Goal: Transaction & Acquisition: Download file/media

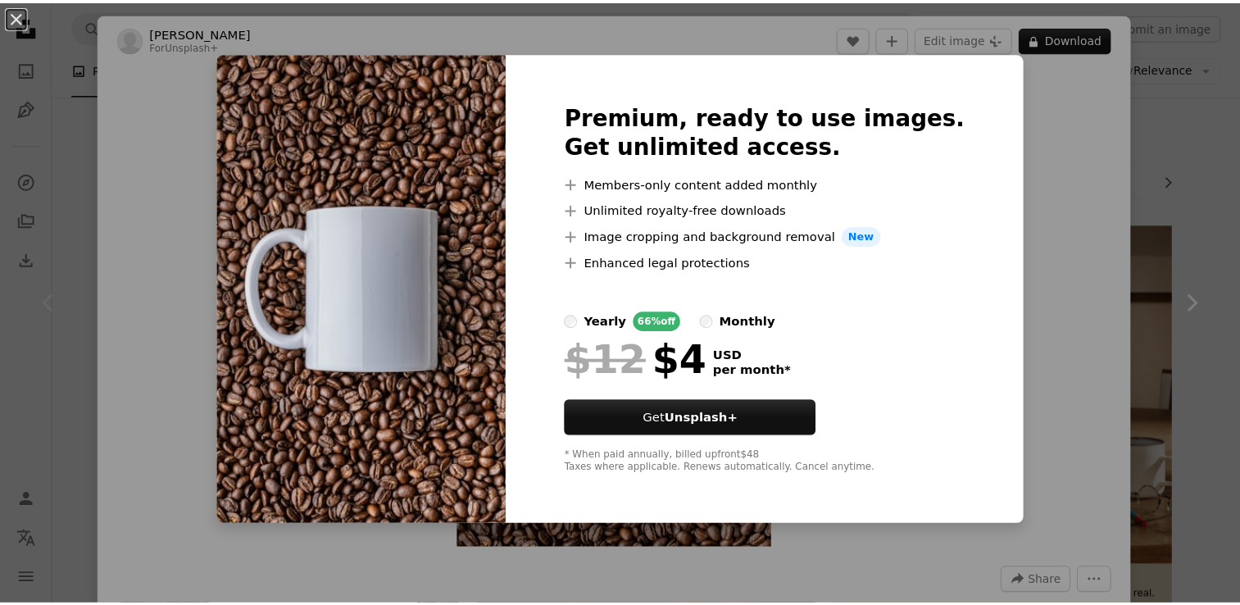
scroll to position [246, 0]
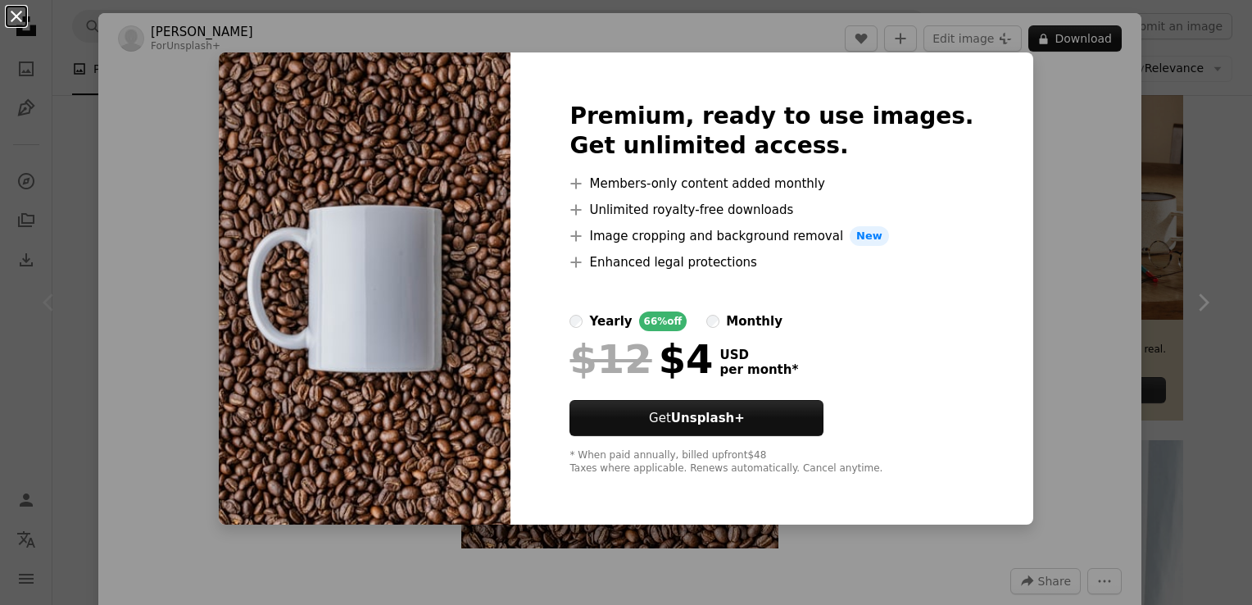
click at [23, 21] on button "An X shape" at bounding box center [17, 17] width 20 height 20
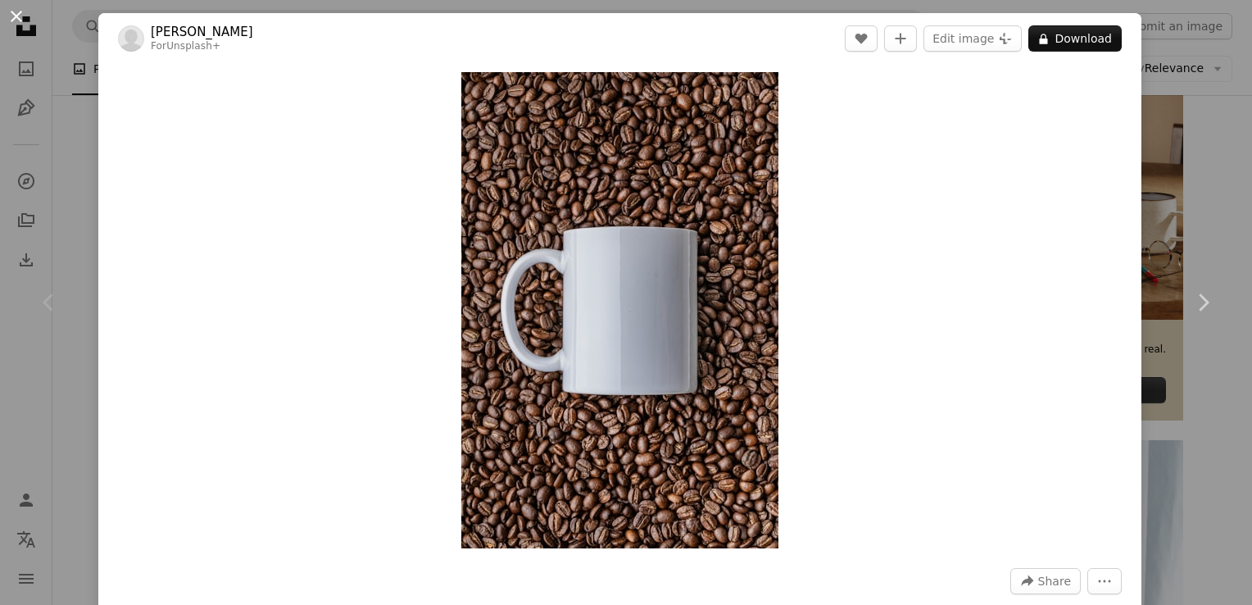
click at [16, 18] on button "An X shape" at bounding box center [17, 17] width 20 height 20
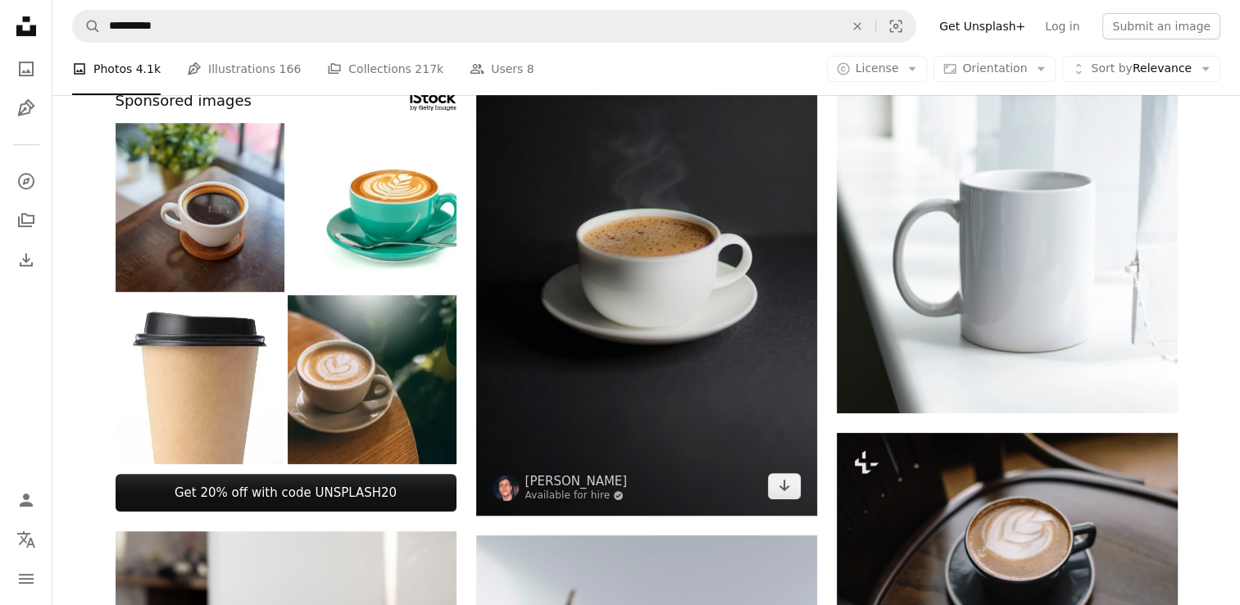
scroll to position [1066, 0]
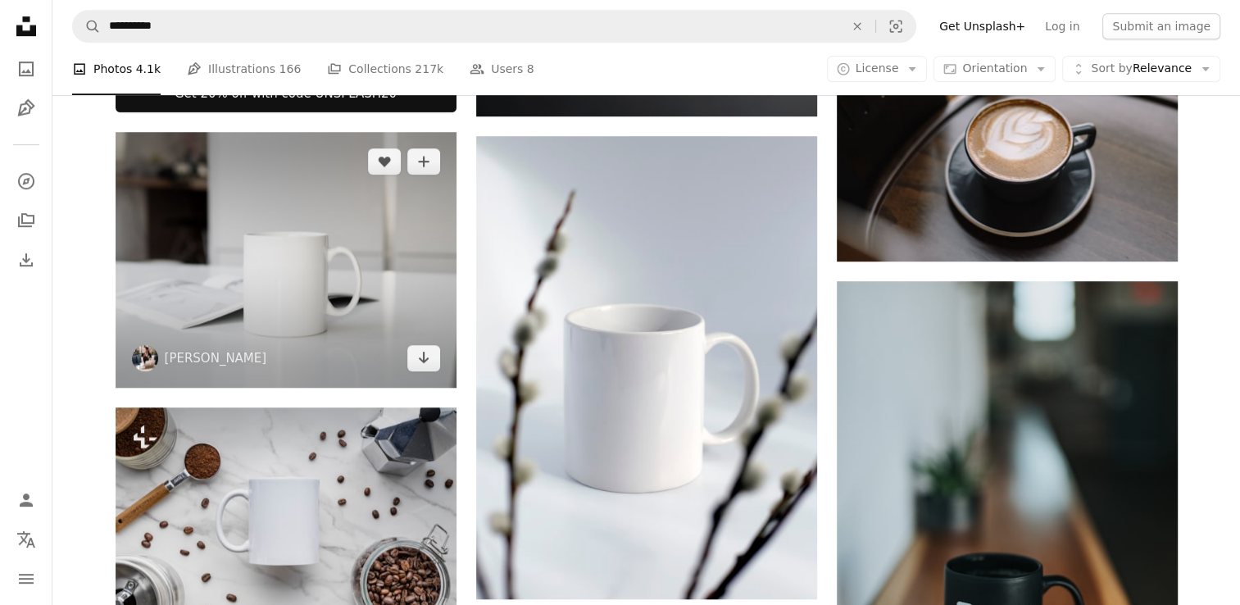
click at [352, 294] on img at bounding box center [286, 260] width 341 height 256
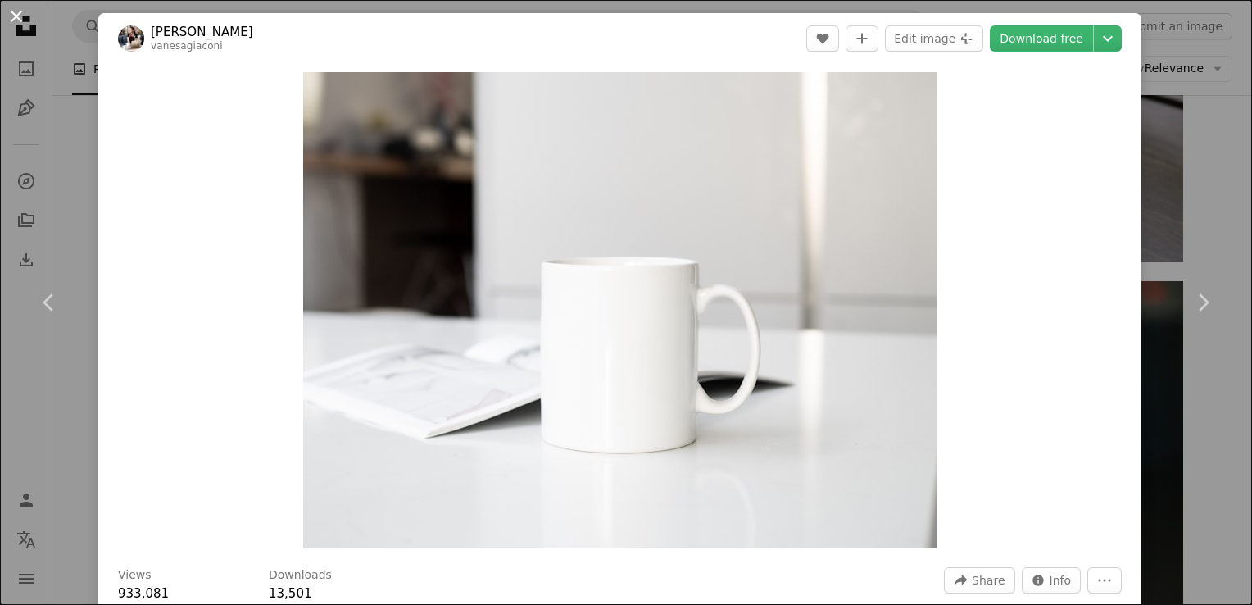
click at [13, 15] on button "An X shape" at bounding box center [17, 17] width 20 height 20
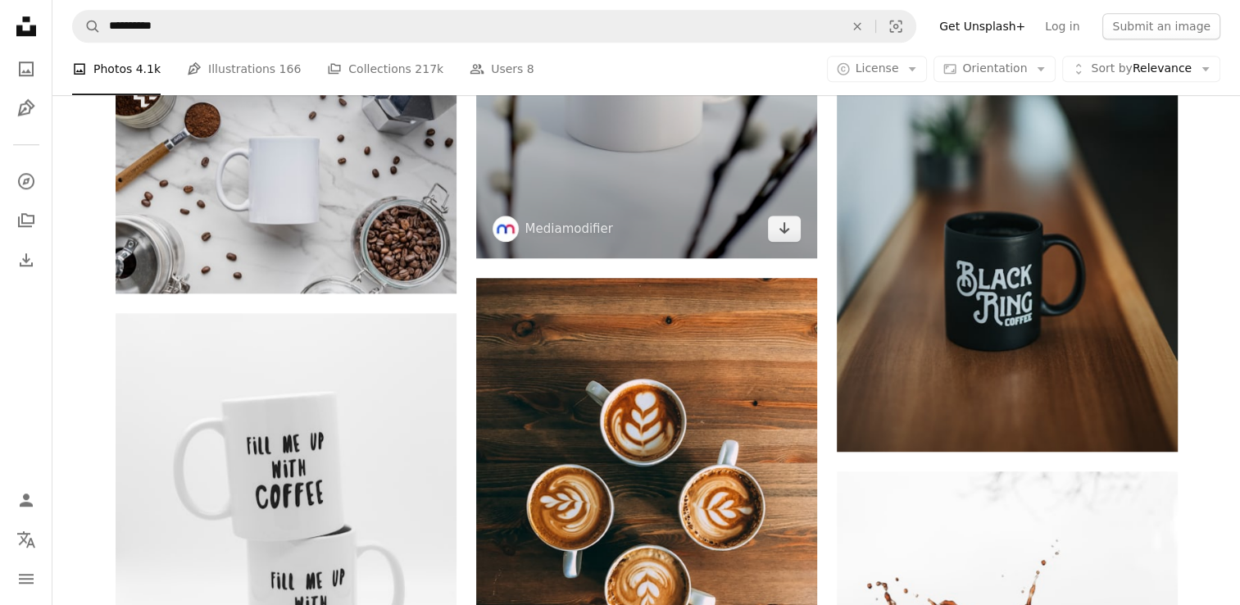
scroll to position [1148, 0]
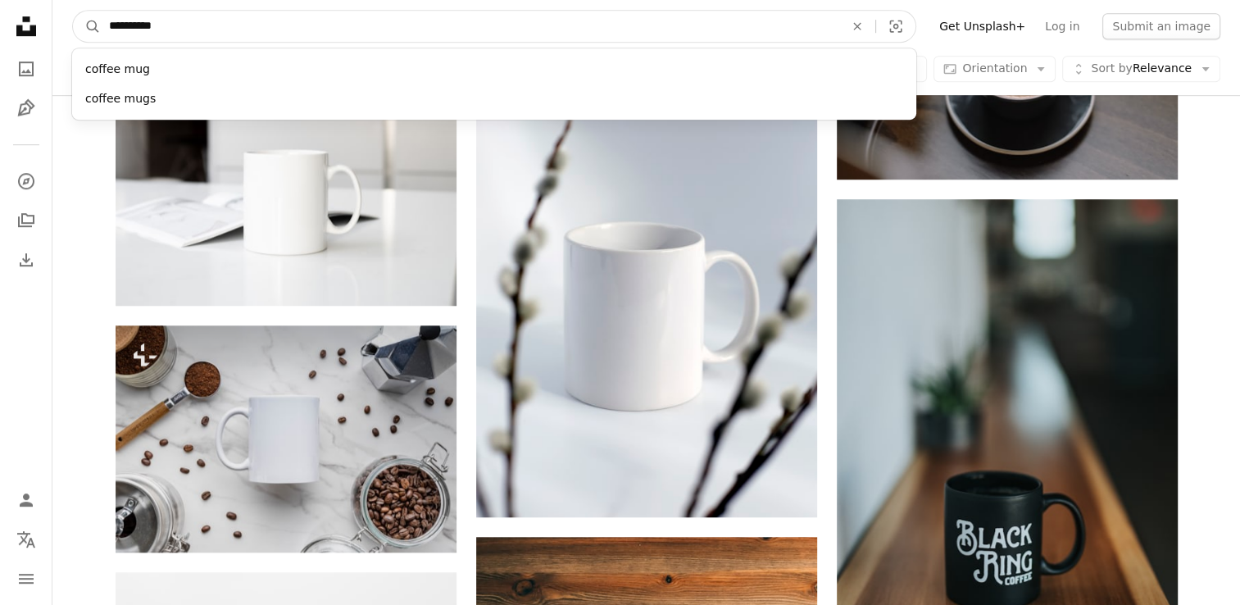
drag, startPoint x: 225, startPoint y: 38, endPoint x: 156, endPoint y: 34, distance: 69.7
click at [92, 21] on form "**********" at bounding box center [494, 26] width 844 height 33
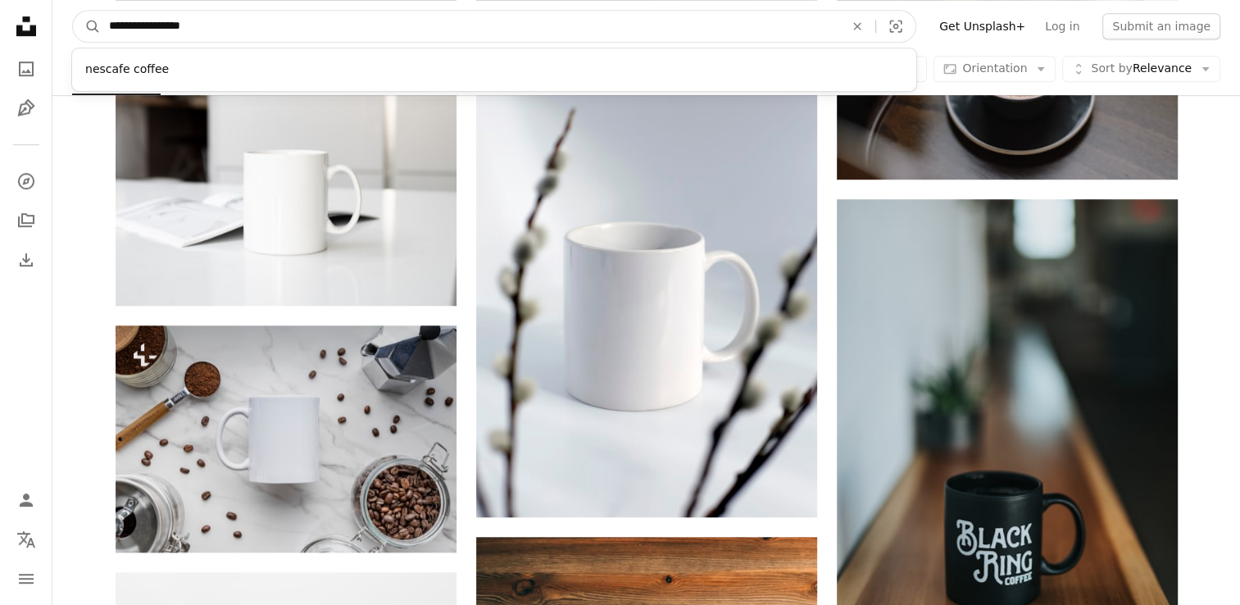
type input "**********"
click button "A magnifying glass" at bounding box center [87, 26] width 28 height 31
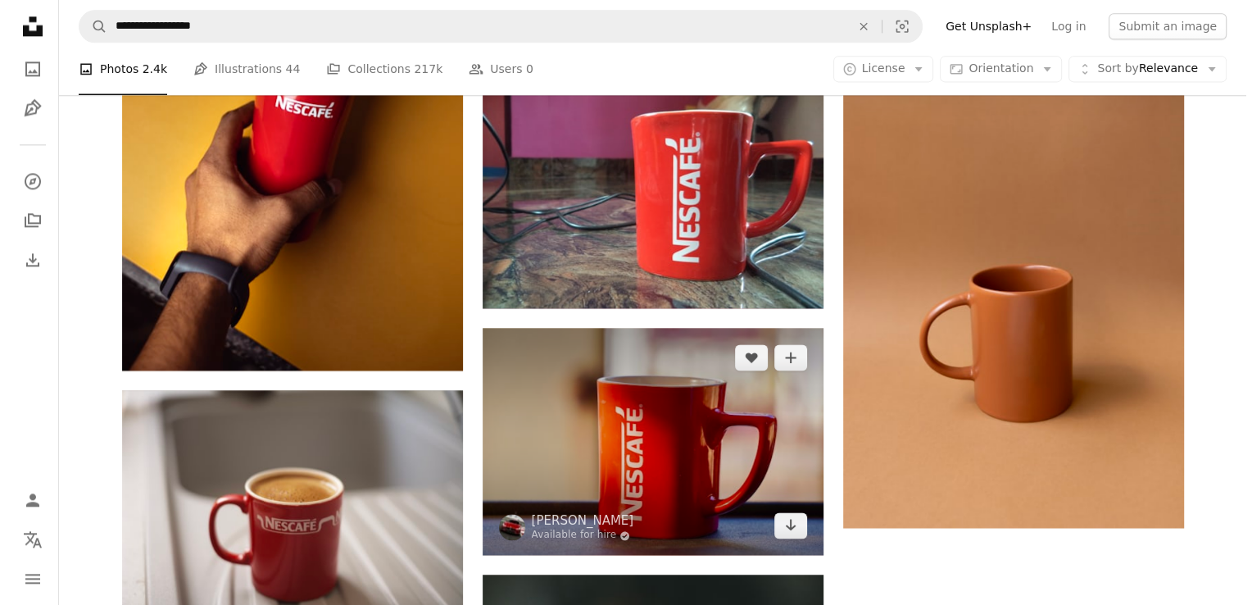
scroll to position [2377, 0]
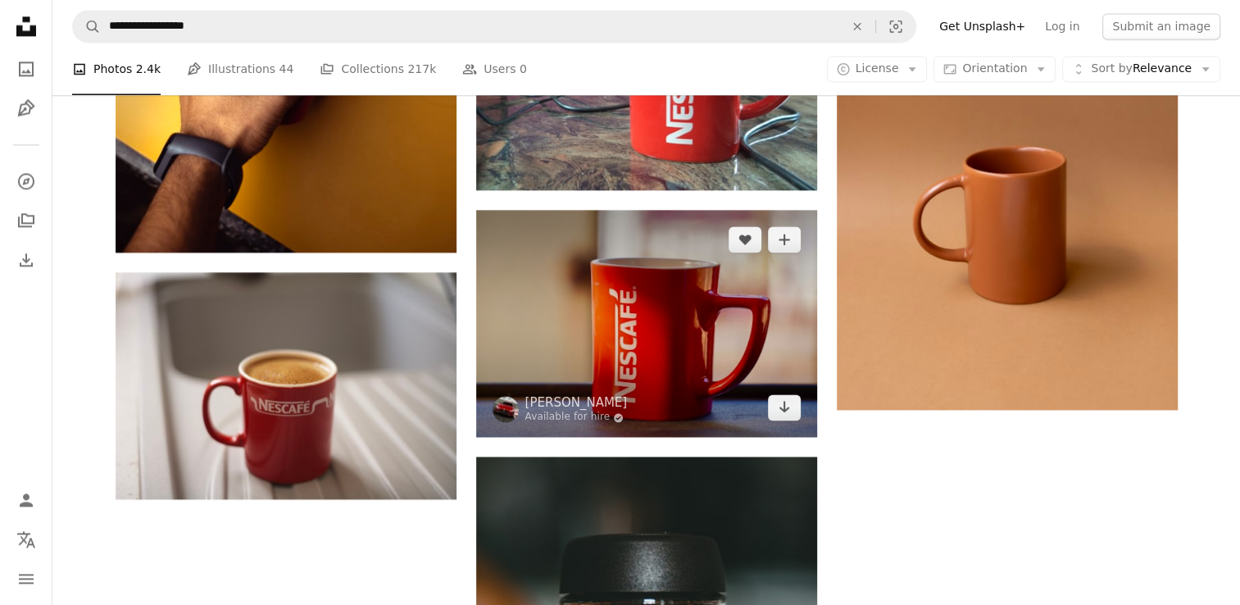
click at [649, 307] on img at bounding box center [646, 323] width 341 height 227
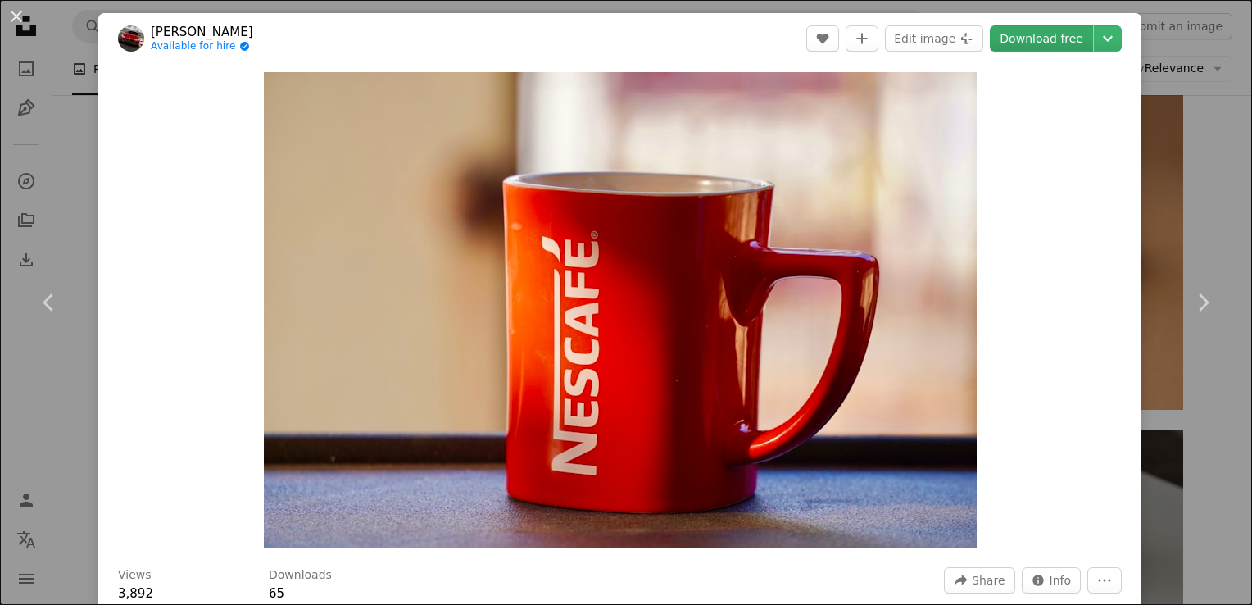
click at [1024, 38] on link "Download free" at bounding box center [1041, 38] width 103 height 26
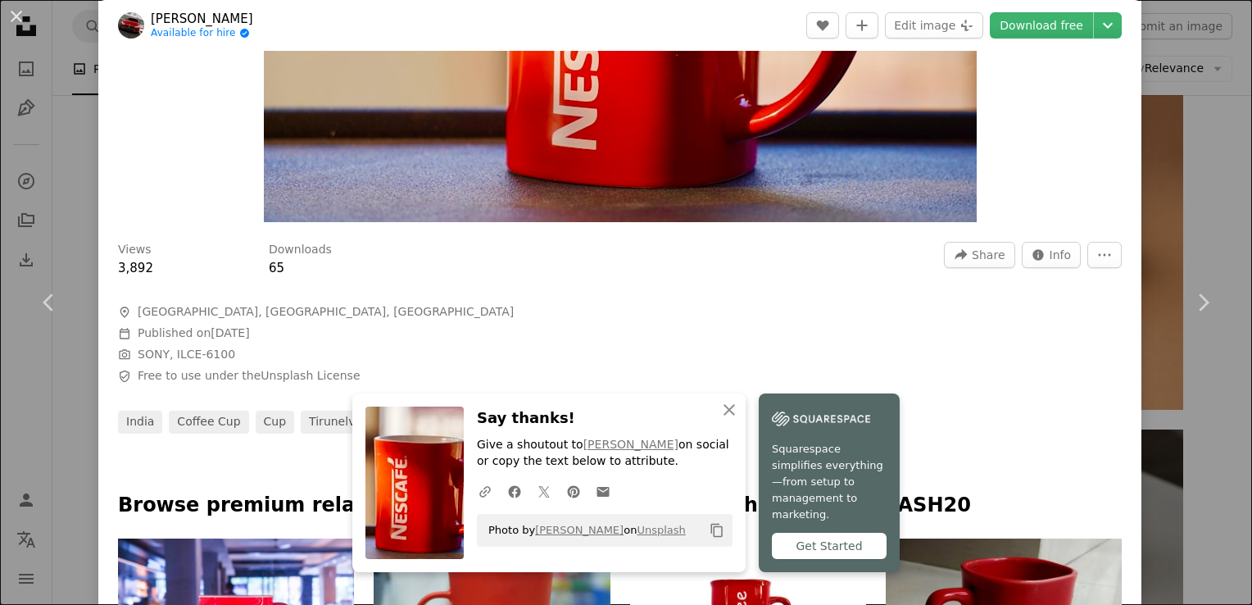
scroll to position [328, 0]
